Goal: Transaction & Acquisition: Purchase product/service

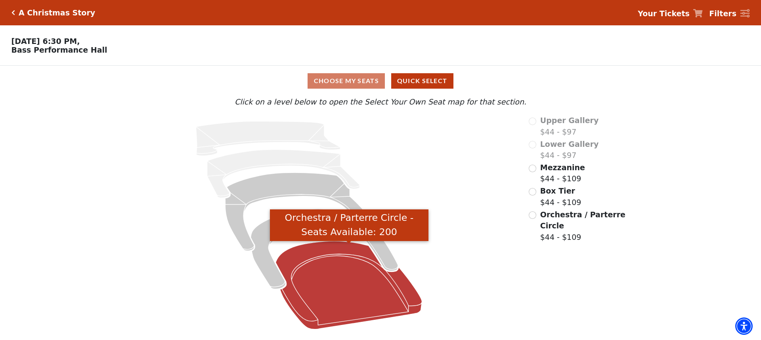
click at [317, 297] on icon "Orchestra / Parterre Circle - Seats Available: 200" at bounding box center [349, 285] width 146 height 88
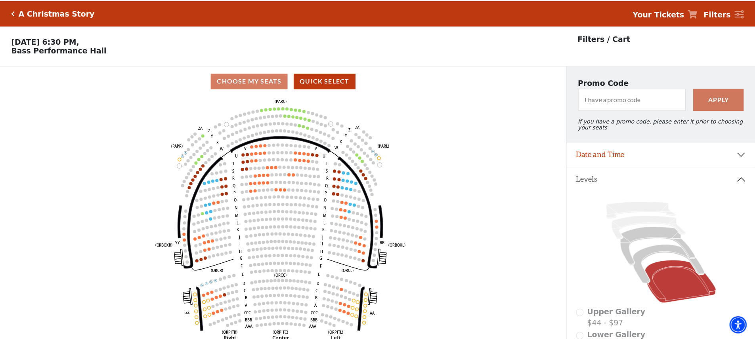
scroll to position [37, 0]
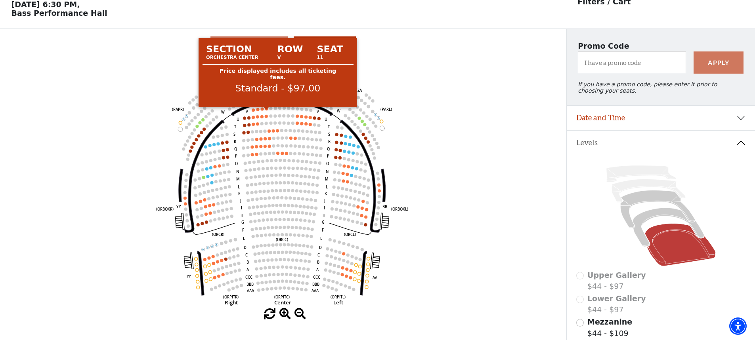
click at [265, 111] on circle at bounding box center [266, 108] width 3 height 3
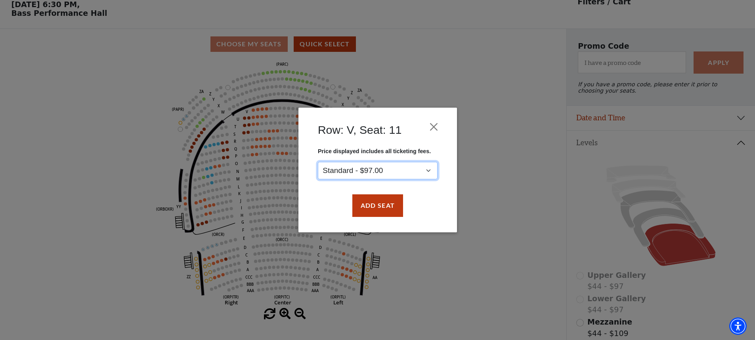
click at [340, 168] on select "Standard - $97.00" at bounding box center [378, 171] width 120 height 18
click at [339, 168] on select "Standard - $97.00" at bounding box center [378, 171] width 120 height 18
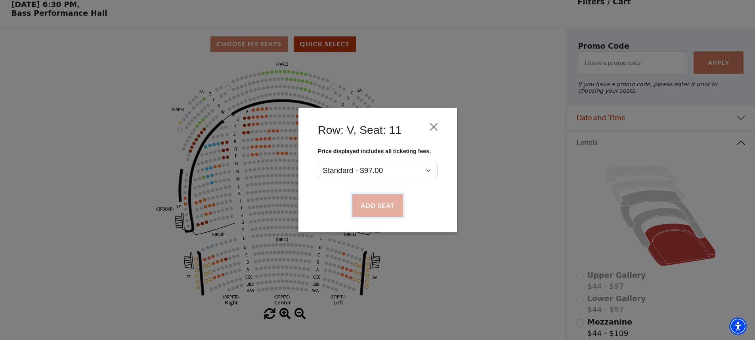
click at [361, 206] on button "Add Seat" at bounding box center [377, 206] width 51 height 22
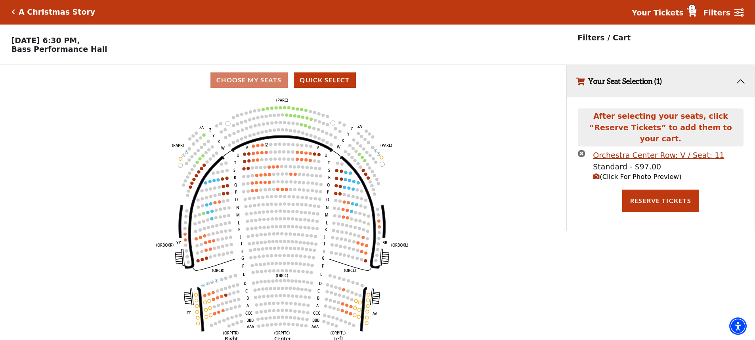
scroll to position [0, 0]
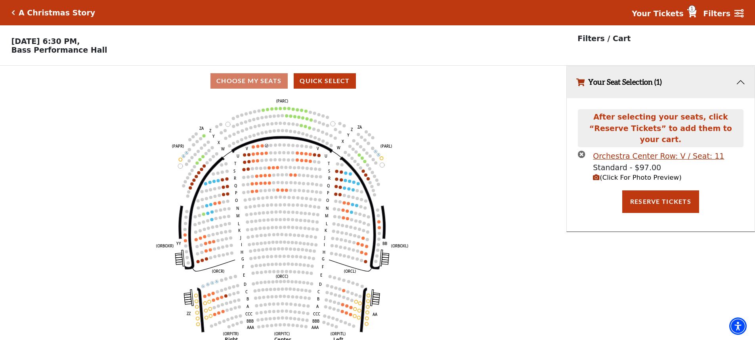
click at [738, 84] on button "Your Seat Selection (1)" at bounding box center [661, 82] width 188 height 32
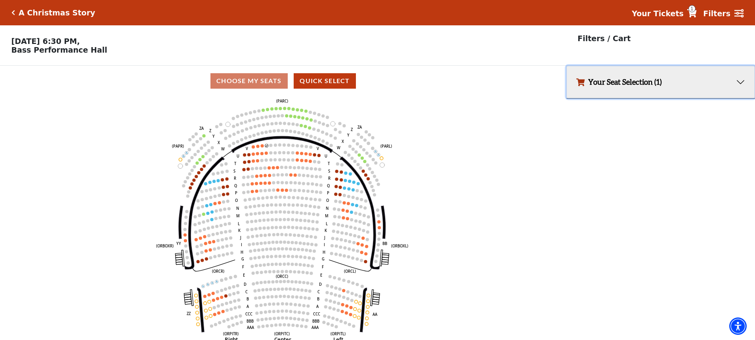
click at [738, 84] on button "Your Seat Selection (1)" at bounding box center [661, 82] width 188 height 32
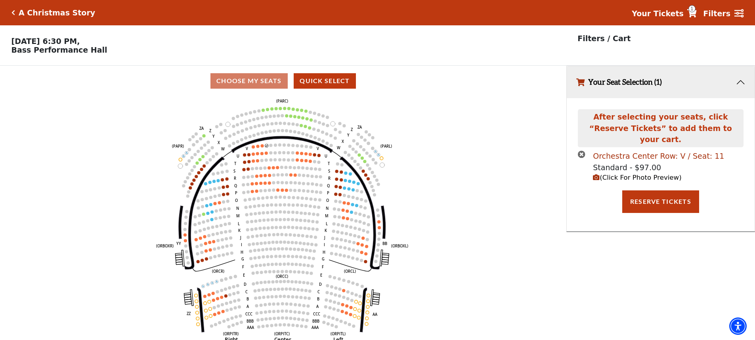
click at [653, 151] on div "Orchestra Center Row: V / Seat: 11" at bounding box center [658, 156] width 131 height 11
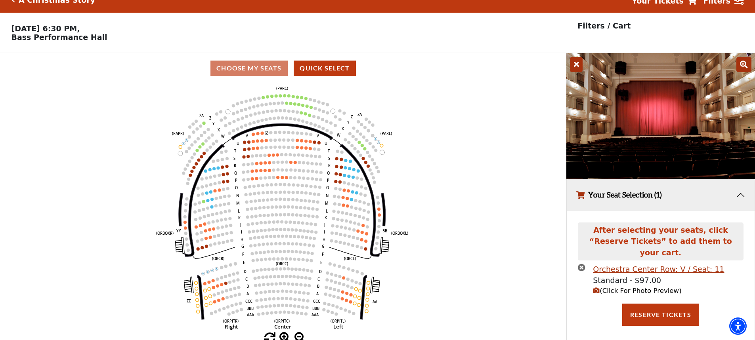
scroll to position [19, 0]
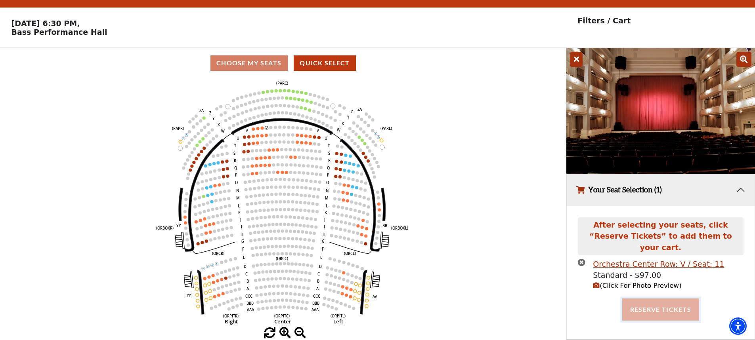
click at [658, 299] on button "Reserve Tickets" at bounding box center [660, 310] width 77 height 22
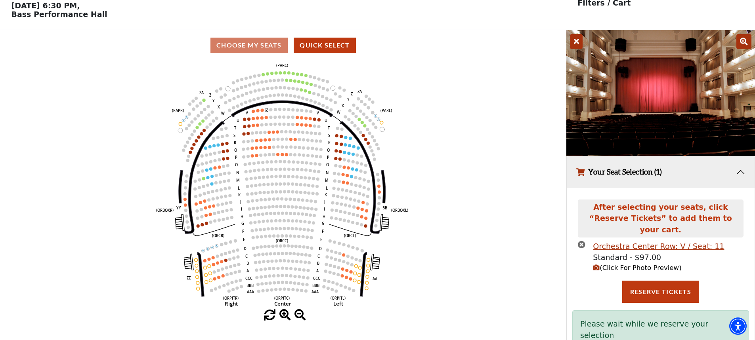
scroll to position [44, 0]
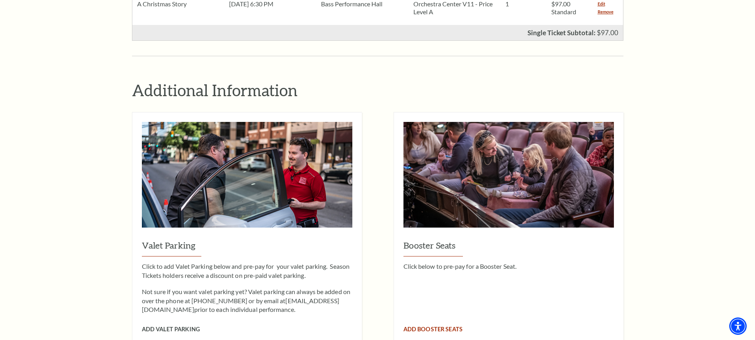
scroll to position [594, 0]
